Goal: Find specific page/section

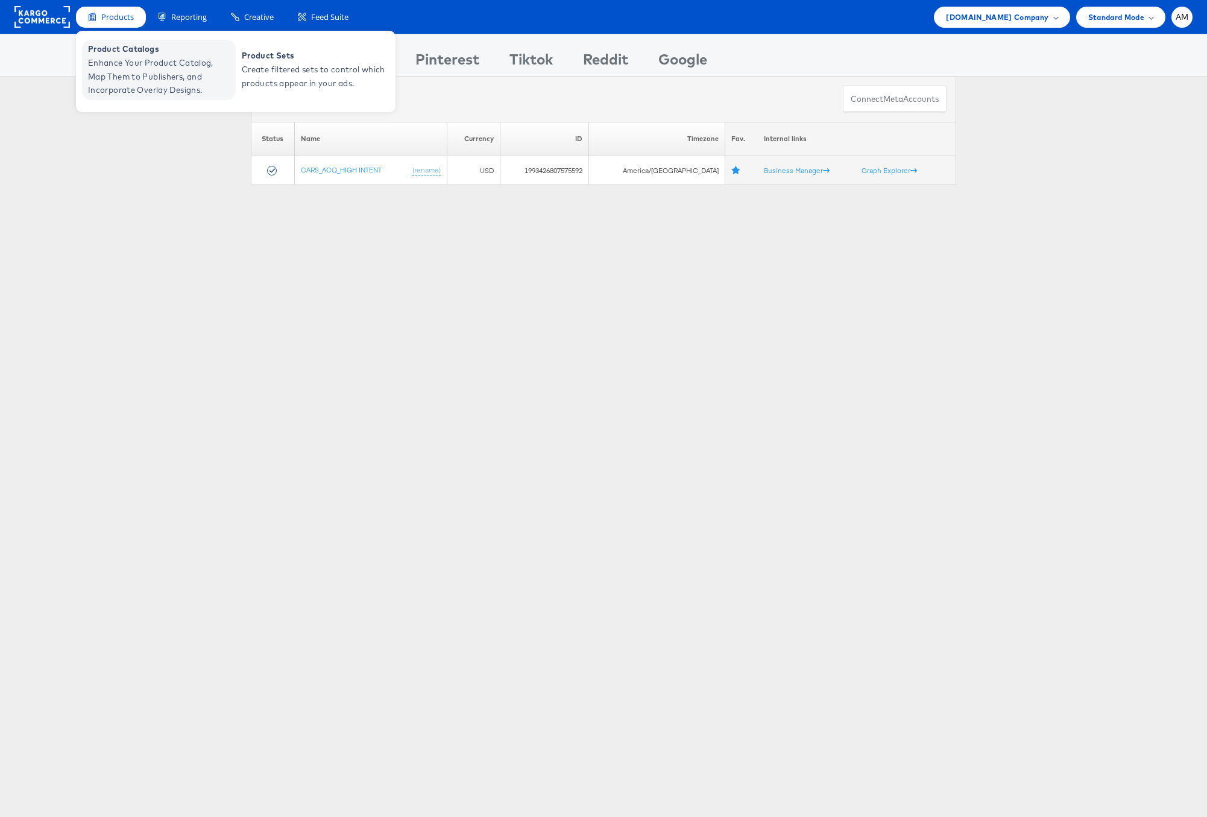
click at [132, 58] on span "Enhance Your Product Catalog, Map Them to Publishers, and Incorporate Overlay D…" at bounding box center [160, 76] width 145 height 41
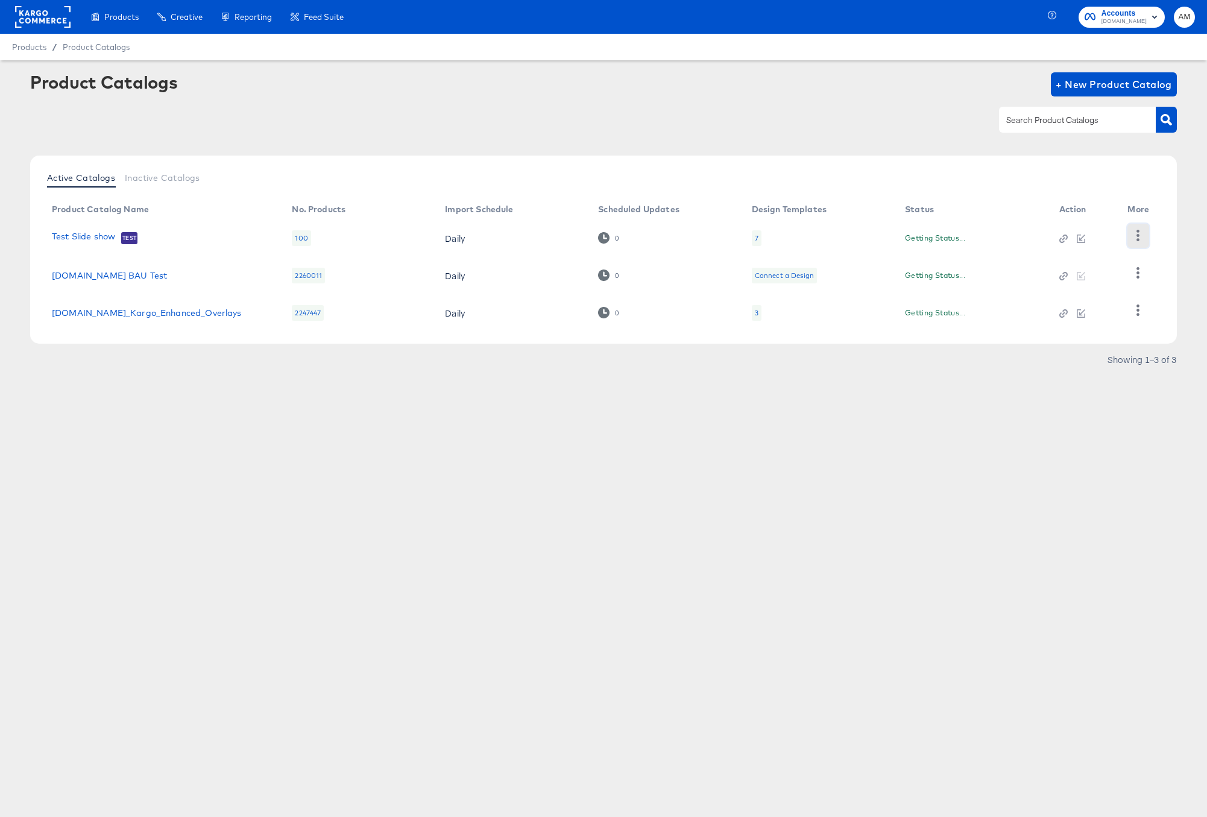
click at [1142, 238] on icon "button" at bounding box center [1138, 235] width 11 height 11
click at [1086, 279] on div "HUD Checks (Internal)" at bounding box center [1089, 279] width 121 height 19
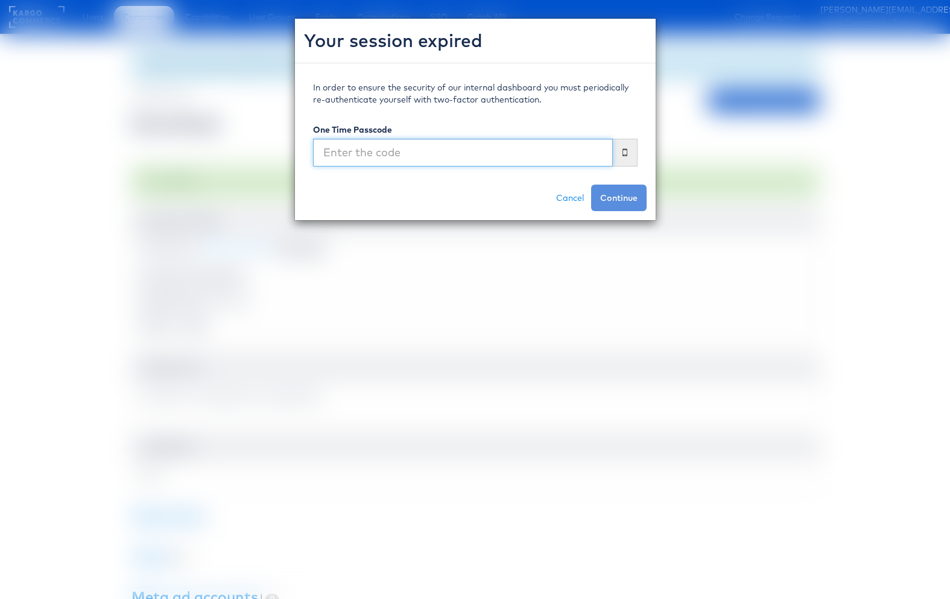
click at [420, 155] on input "text" at bounding box center [463, 153] width 300 height 28
type input "518589"
click at [591, 185] on button "Continue" at bounding box center [618, 198] width 55 height 27
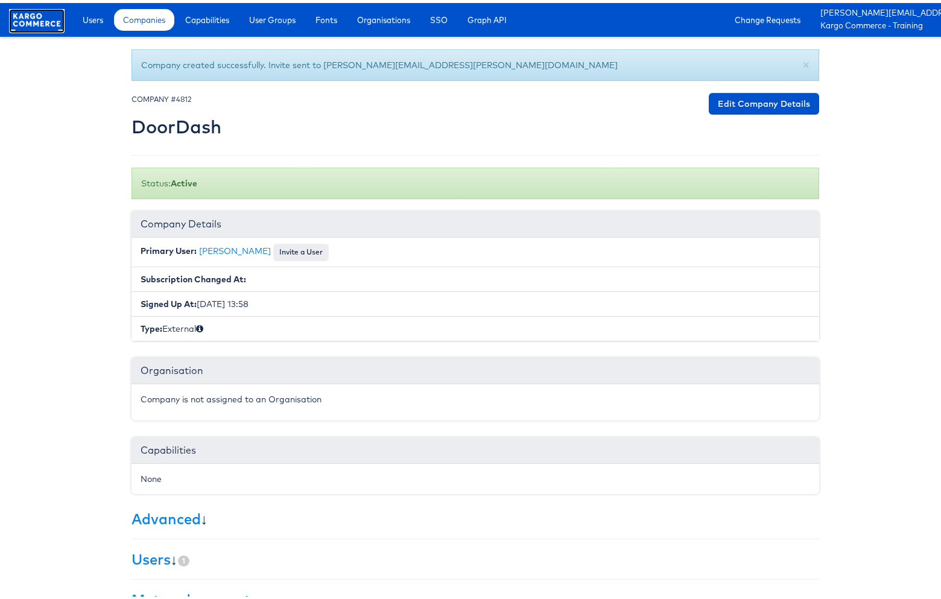
click at [22, 17] on rect at bounding box center [36, 17] width 55 height 22
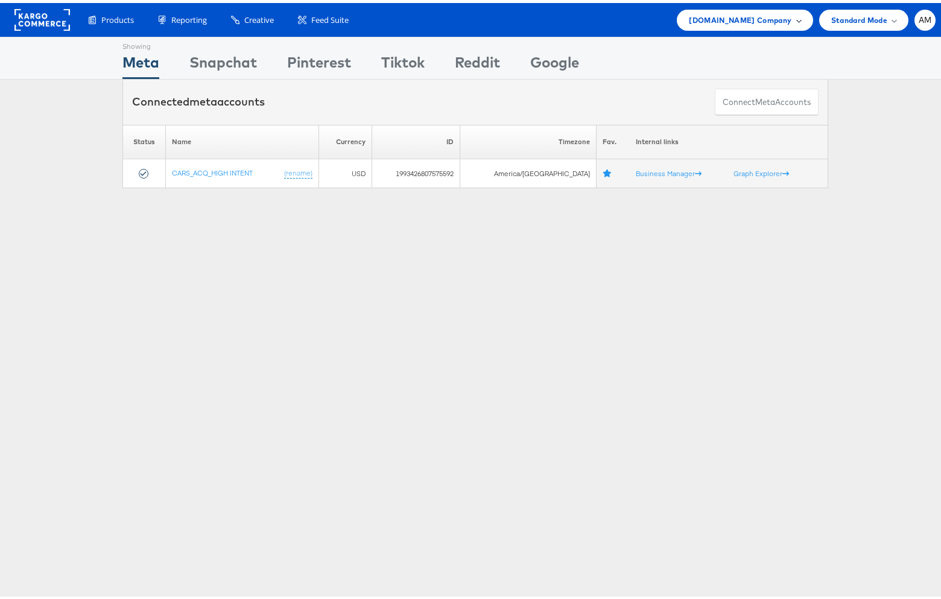
click at [714, 21] on span "[DOMAIN_NAME] Company" at bounding box center [740, 17] width 103 height 13
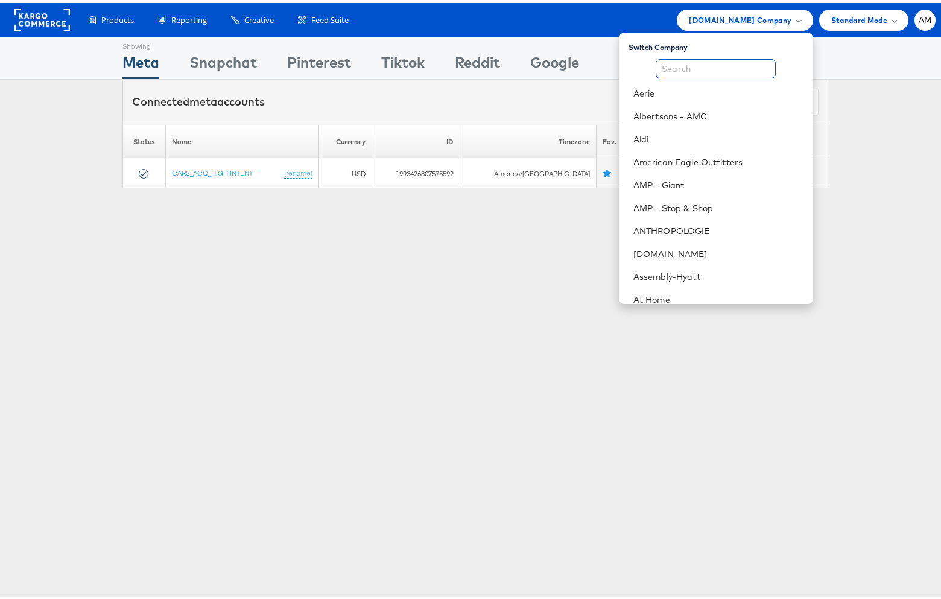
click at [698, 63] on input "text" at bounding box center [716, 65] width 120 height 19
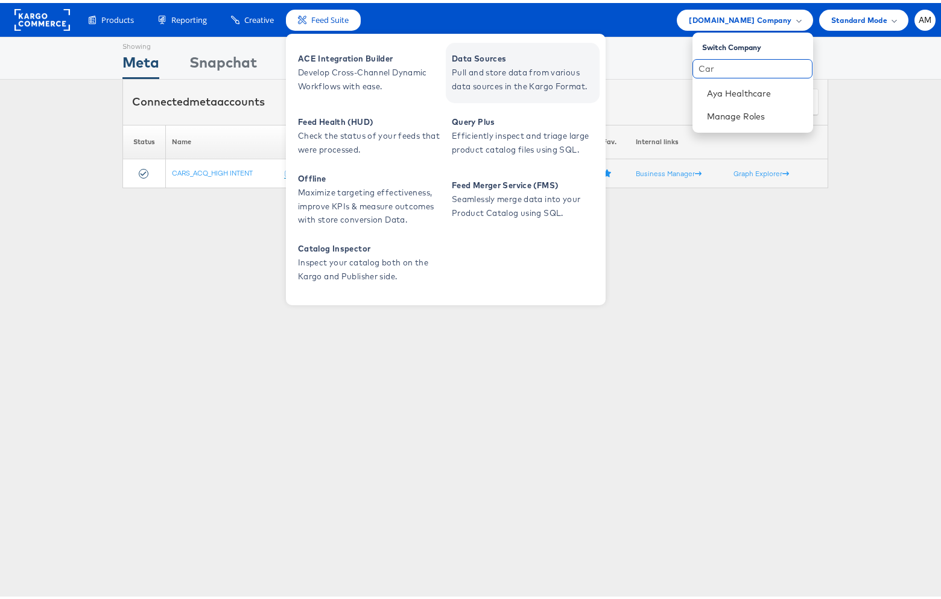
type input "Car"
click at [499, 55] on span "Data Sources" at bounding box center [524, 56] width 145 height 14
